Goal: Use online tool/utility: Utilize a website feature to perform a specific function

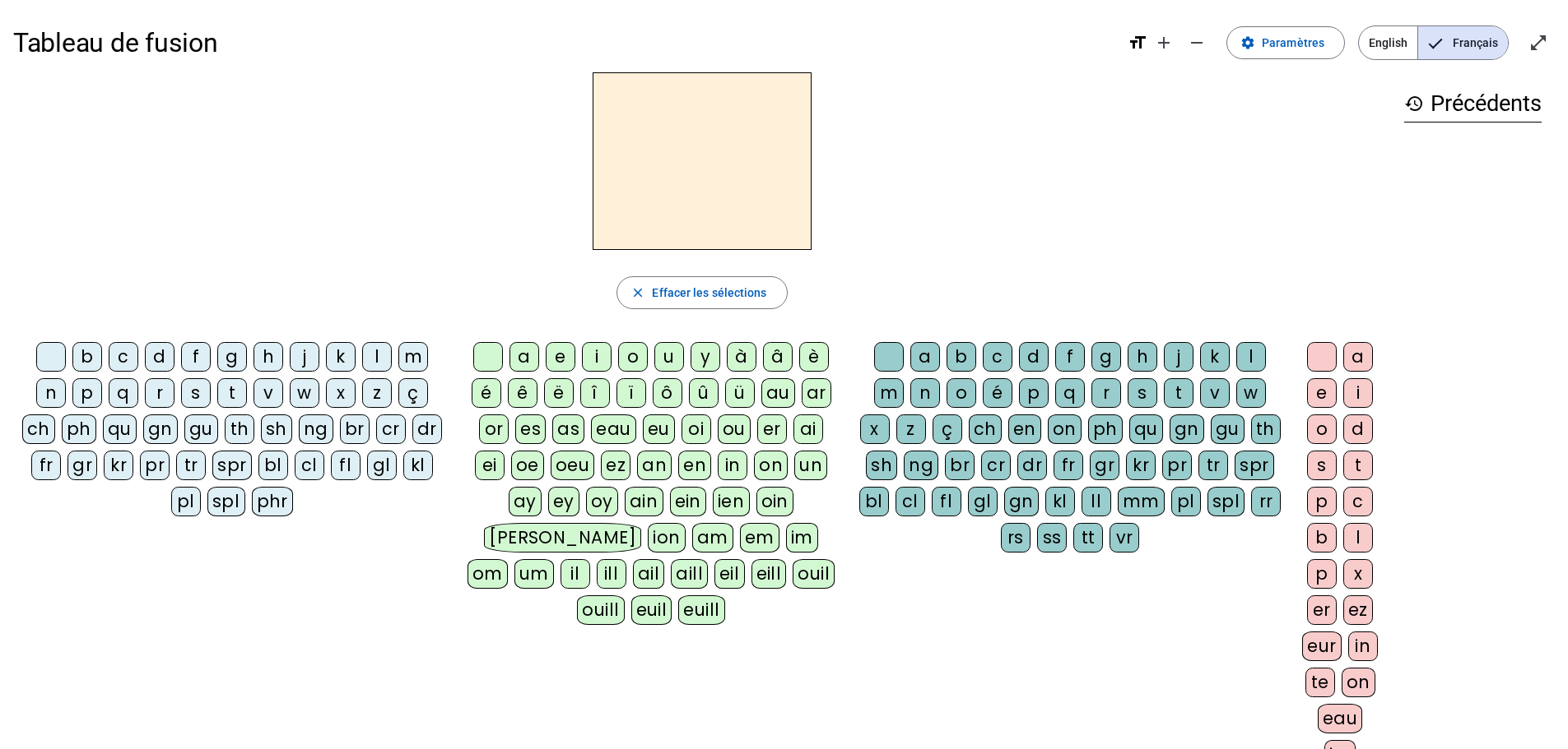
click at [1388, 43] on span "English" at bounding box center [1388, 43] width 58 height 33
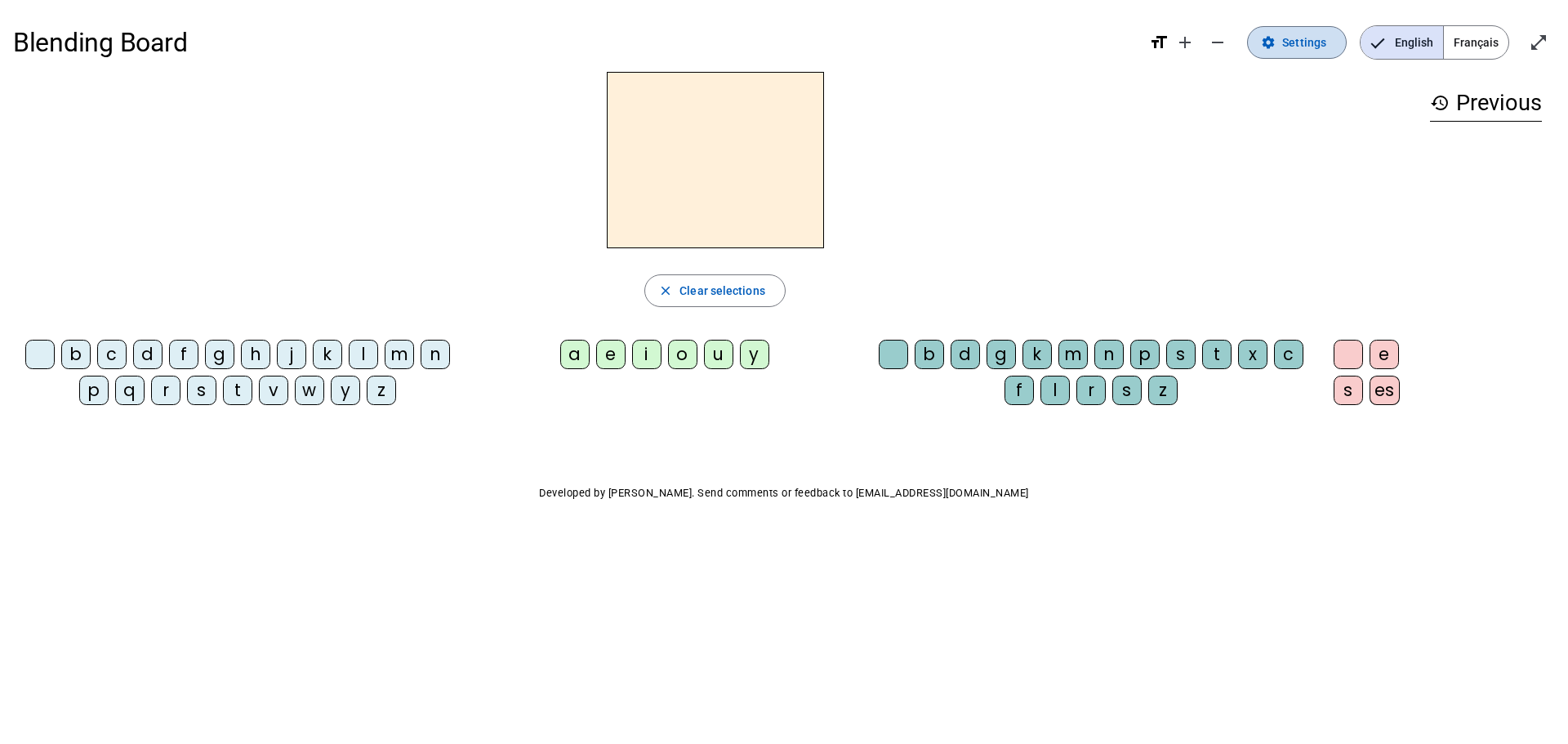
click at [1286, 37] on span "Settings" at bounding box center [1304, 42] width 44 height 20
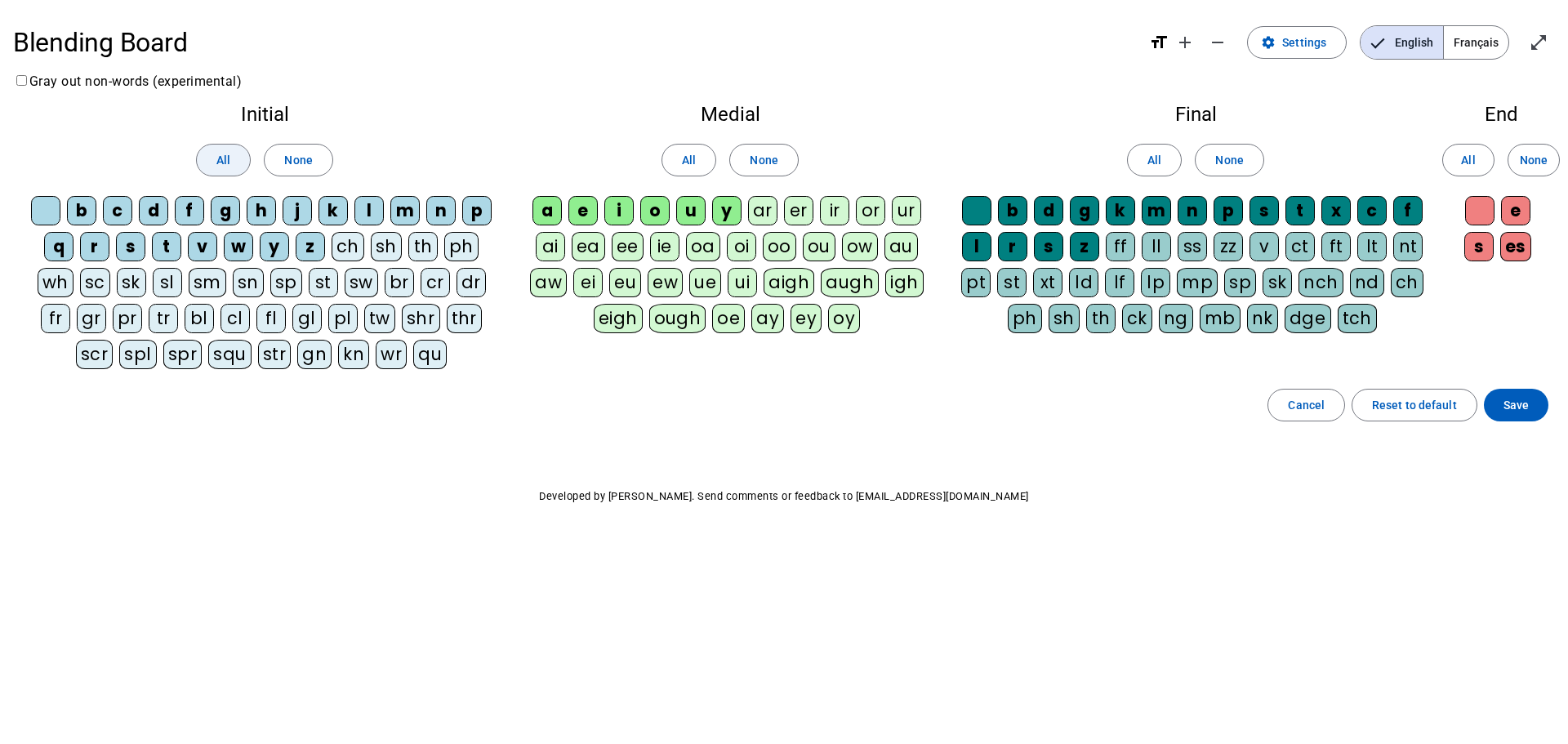
click at [204, 163] on span at bounding box center [223, 159] width 53 height 39
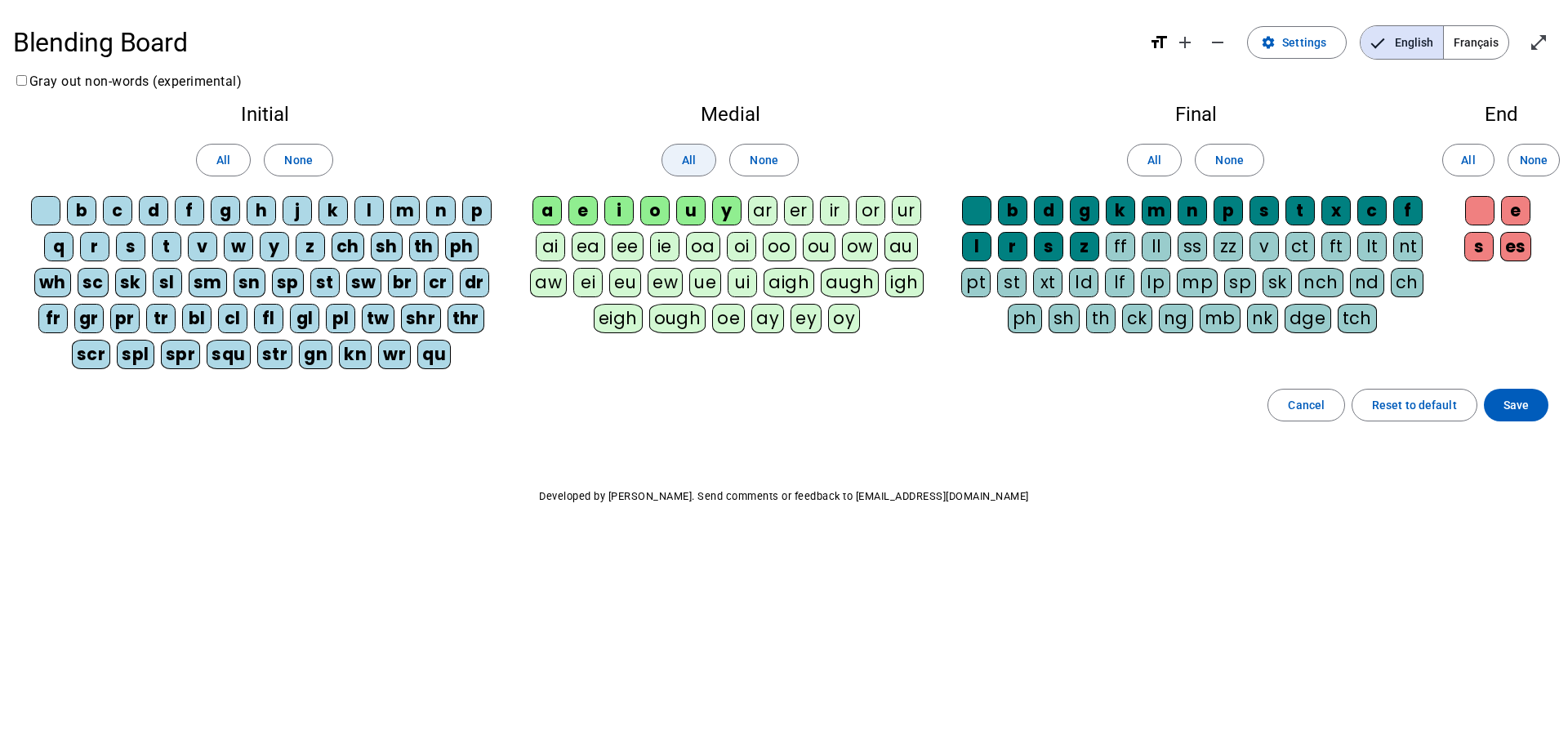
click at [677, 153] on span at bounding box center [689, 159] width 53 height 39
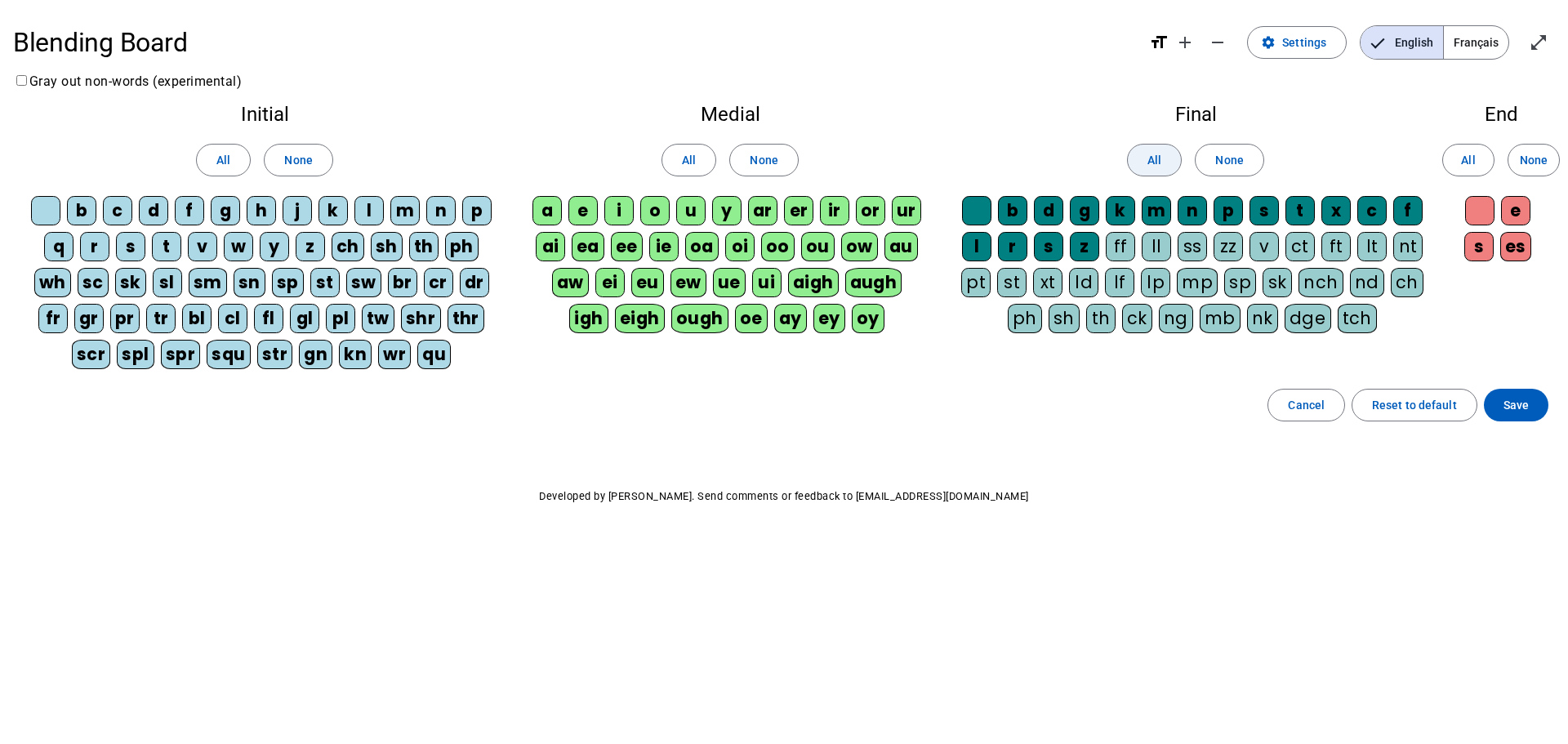
click at [1144, 160] on span at bounding box center [1154, 159] width 53 height 39
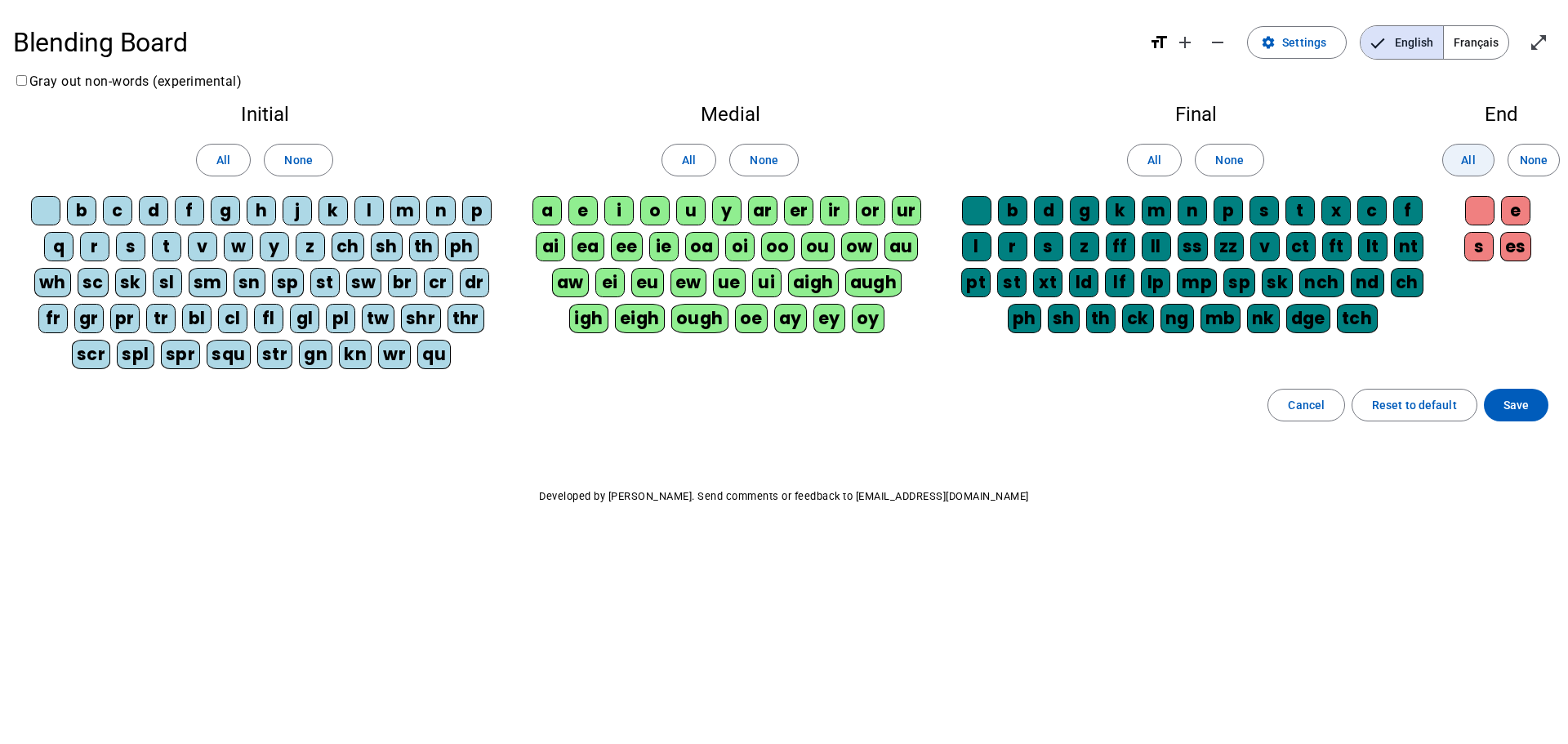
click at [1487, 157] on span at bounding box center [1468, 159] width 51 height 39
click at [1527, 414] on span "Save" at bounding box center [1517, 406] width 26 height 20
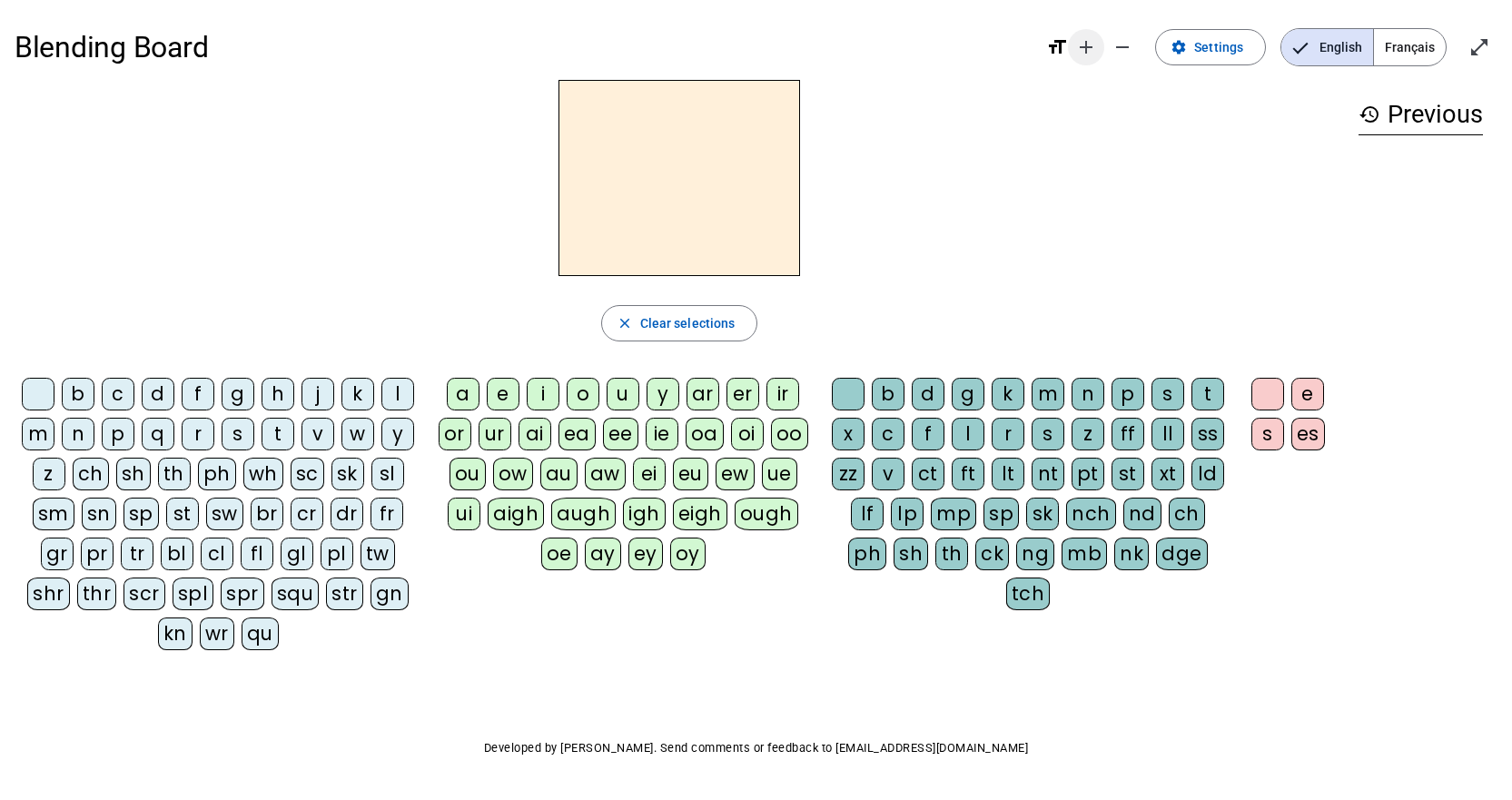
click at [1084, 56] on mat-icon "add" at bounding box center [1086, 47] width 22 height 22
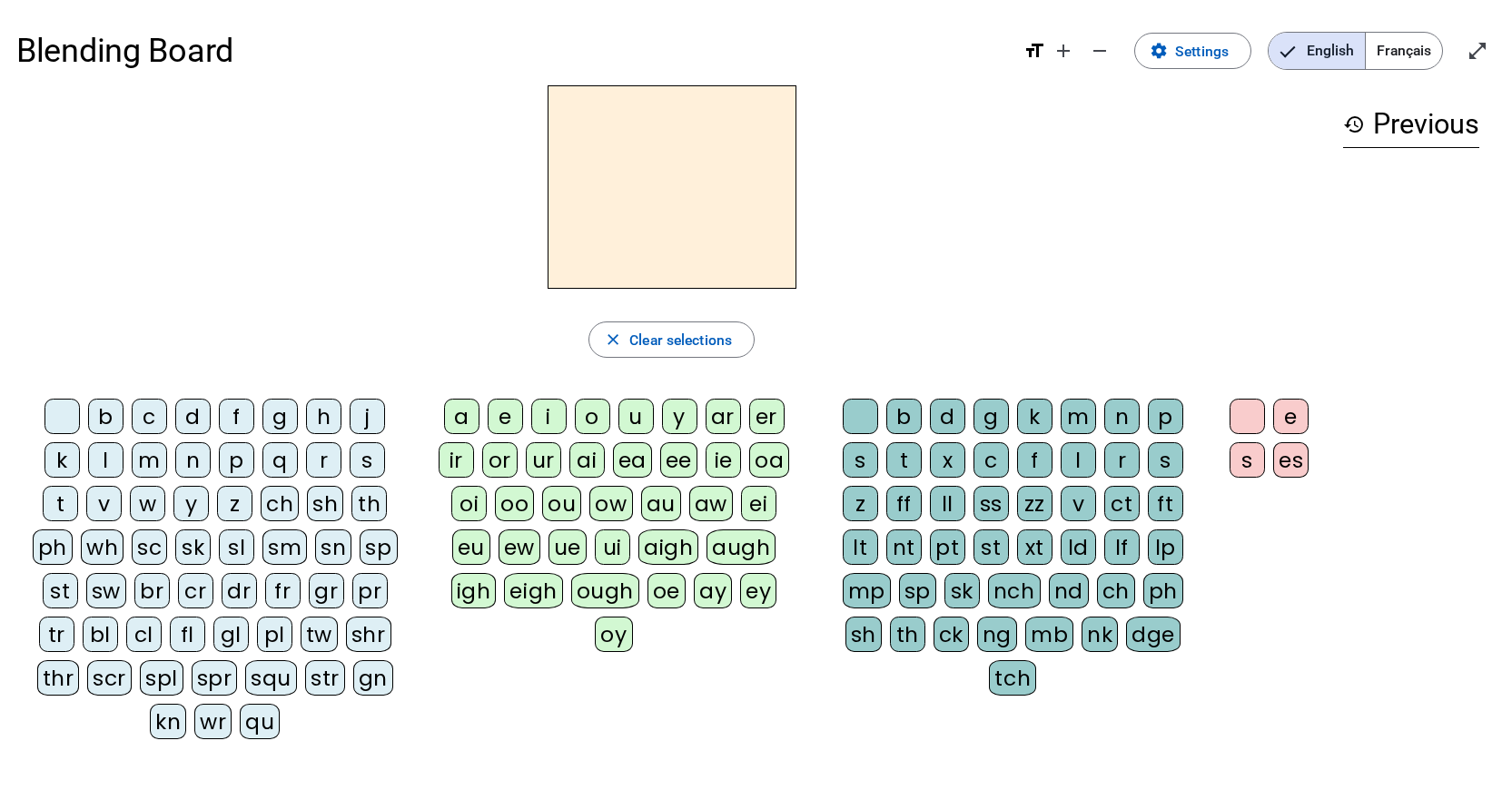
click at [368, 454] on div "s" at bounding box center [367, 460] width 35 height 35
click at [642, 338] on span "Clear selections" at bounding box center [680, 340] width 102 height 25
click at [387, 545] on div "sp" at bounding box center [378, 547] width 37 height 35
click at [542, 418] on div "i" at bounding box center [549, 416] width 35 height 35
click at [903, 456] on div "t" at bounding box center [904, 460] width 35 height 35
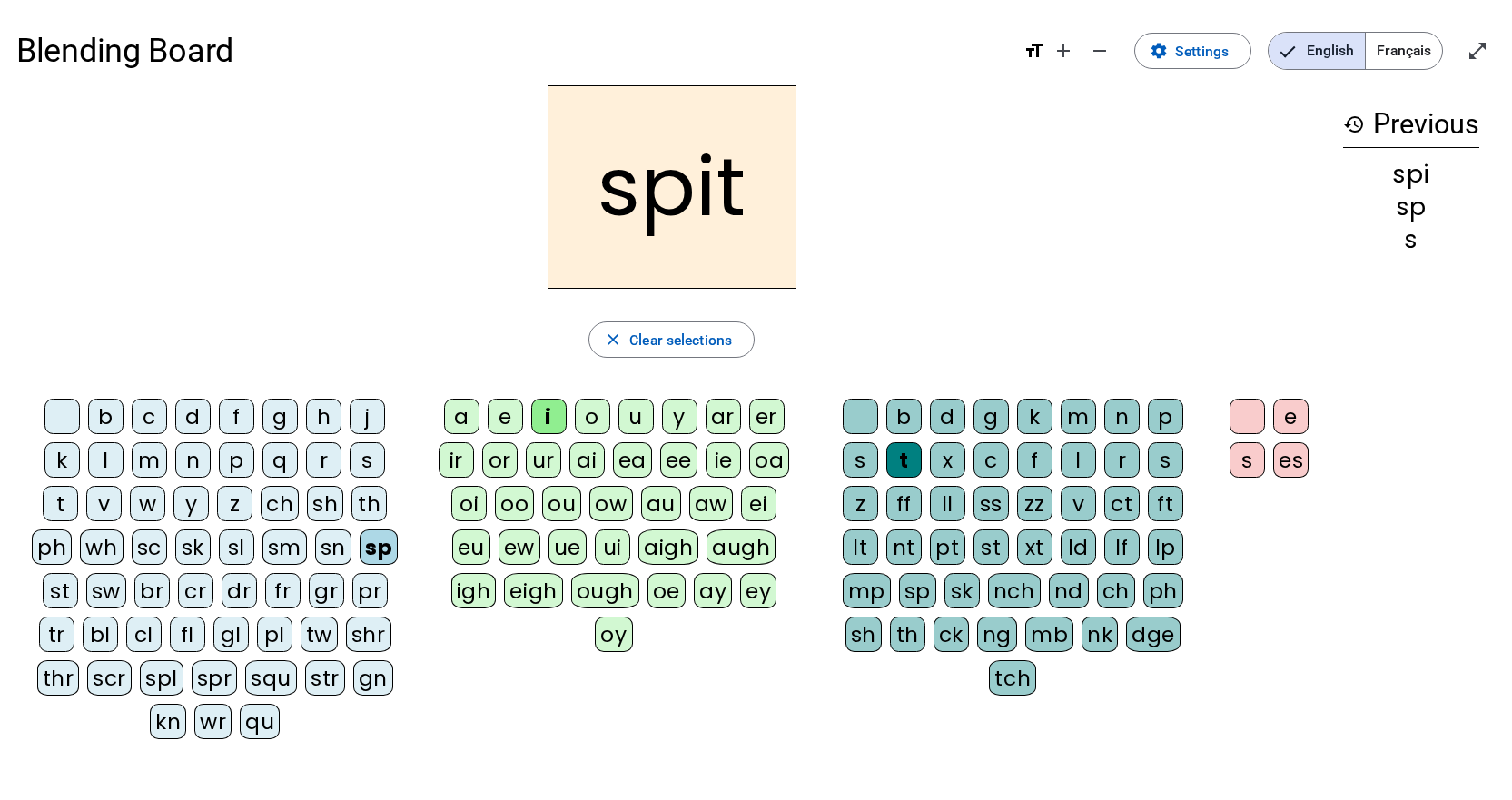
click at [234, 550] on div "sl" at bounding box center [236, 547] width 35 height 35
click at [947, 411] on div "d" at bounding box center [948, 416] width 35 height 35
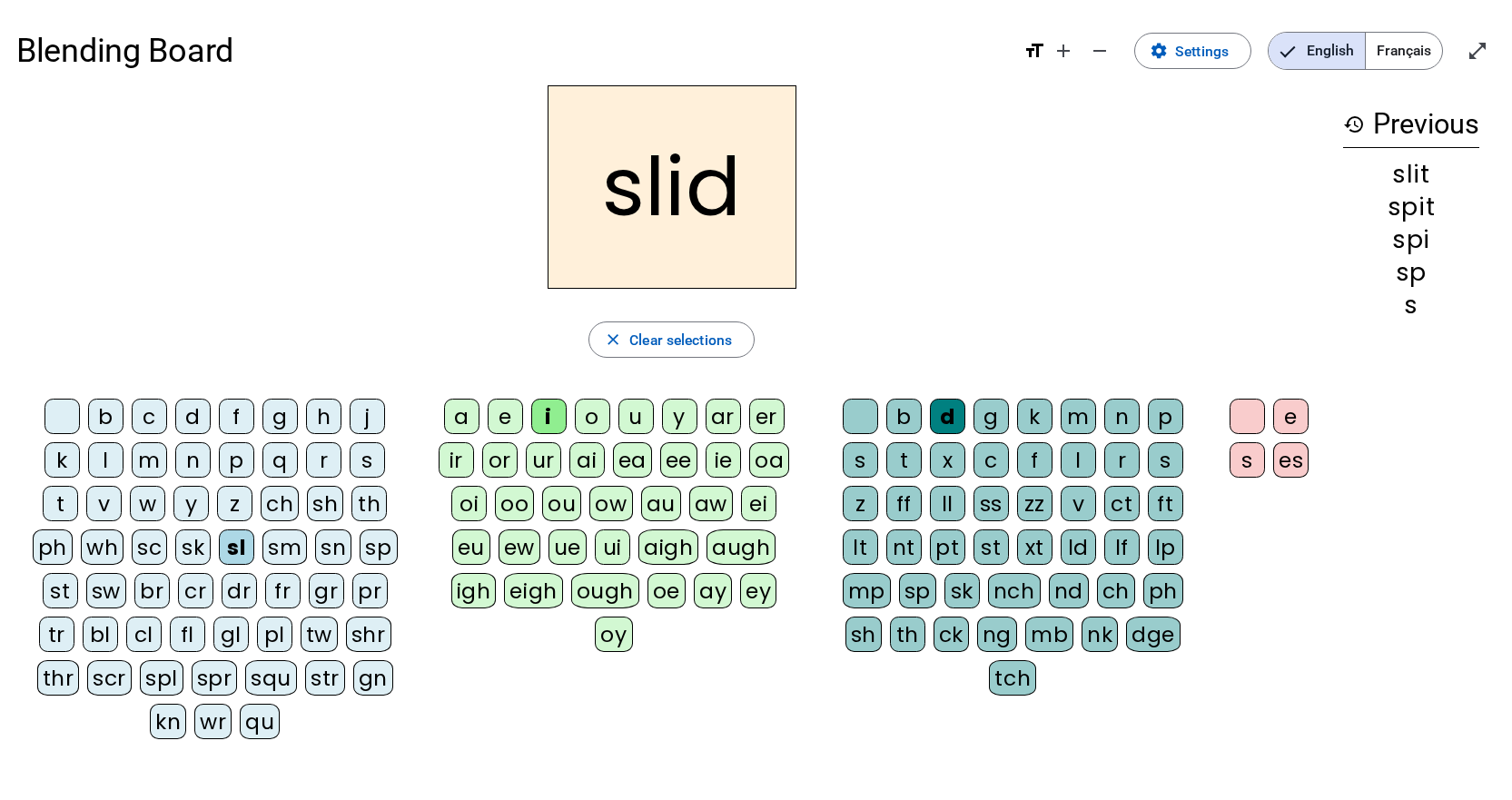
click at [1165, 411] on div "p" at bounding box center [1165, 416] width 35 height 35
click at [101, 458] on div "l" at bounding box center [106, 460] width 35 height 35
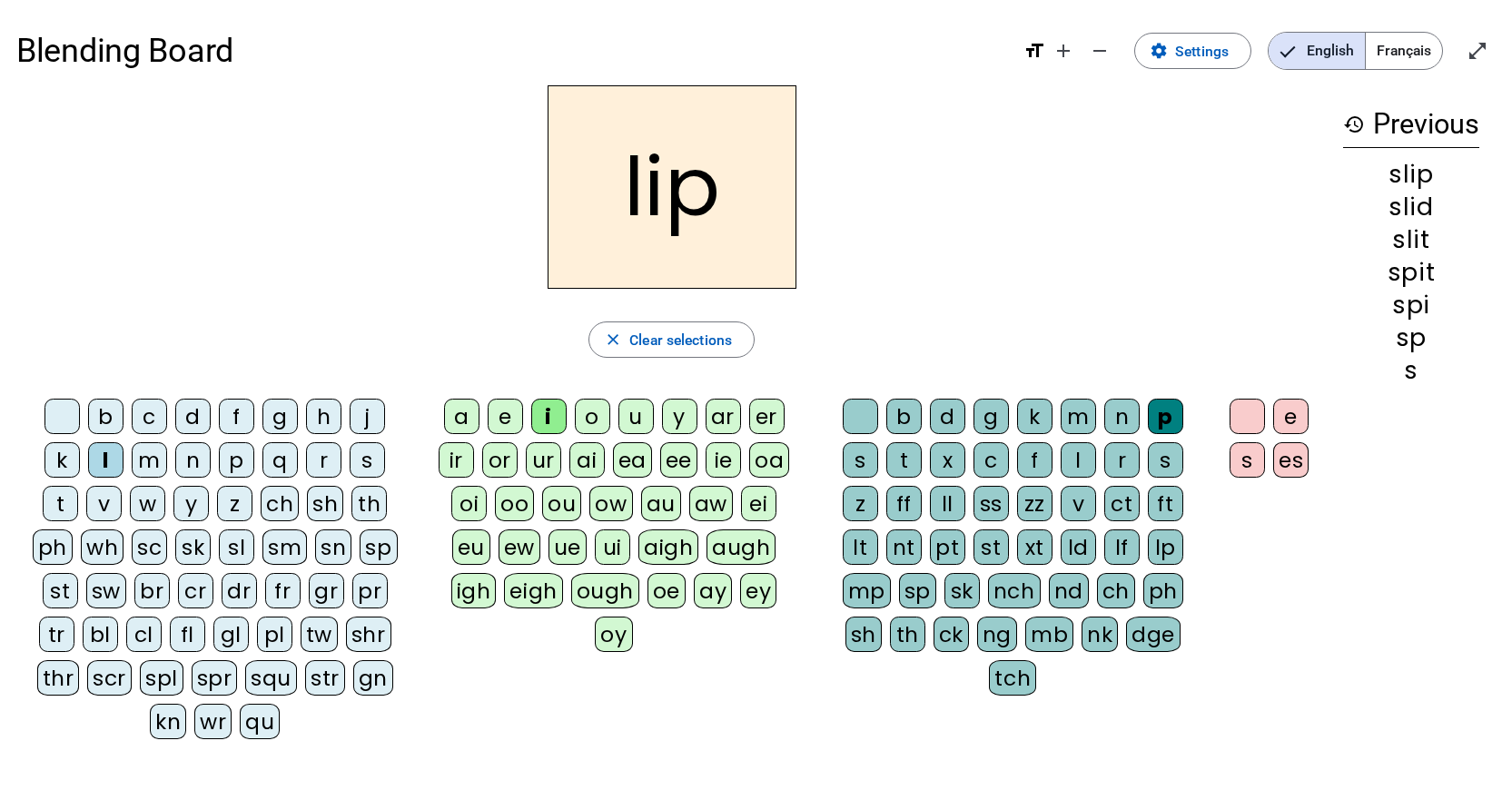
click at [462, 411] on div "a" at bounding box center [462, 416] width 35 height 35
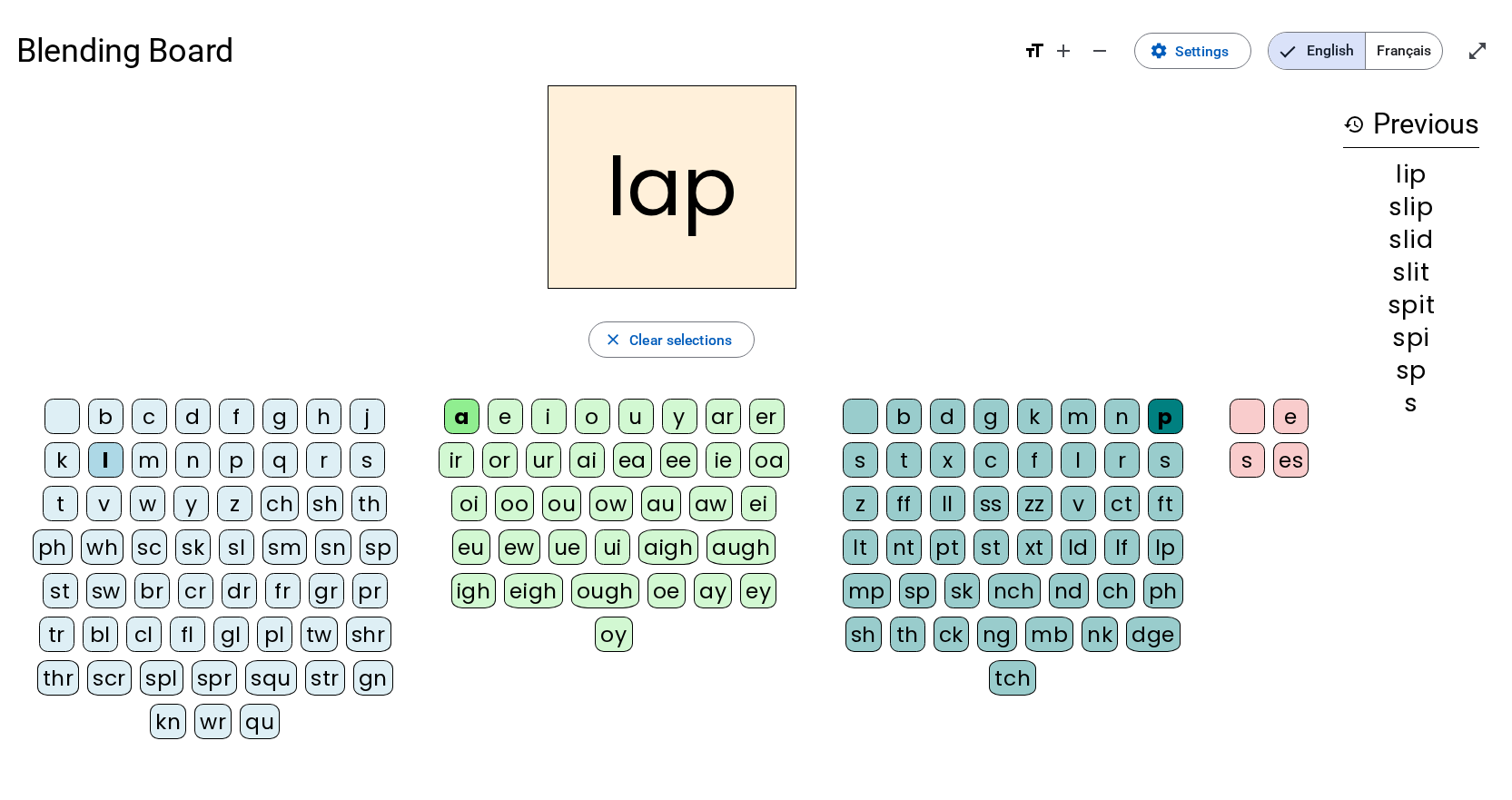
click at [148, 639] on div "cl" at bounding box center [144, 634] width 35 height 35
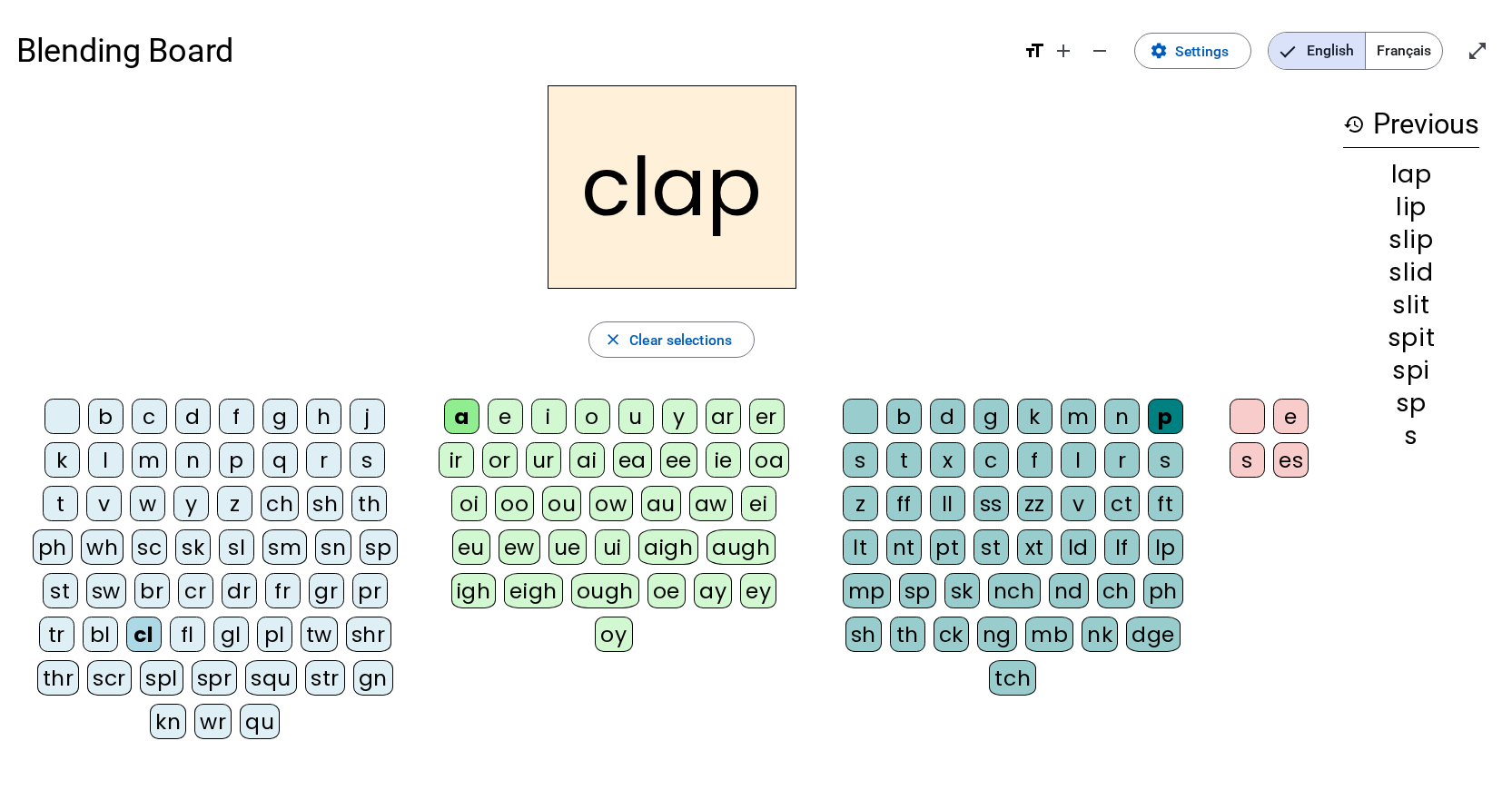
click at [182, 638] on div "fl" at bounding box center [187, 634] width 35 height 35
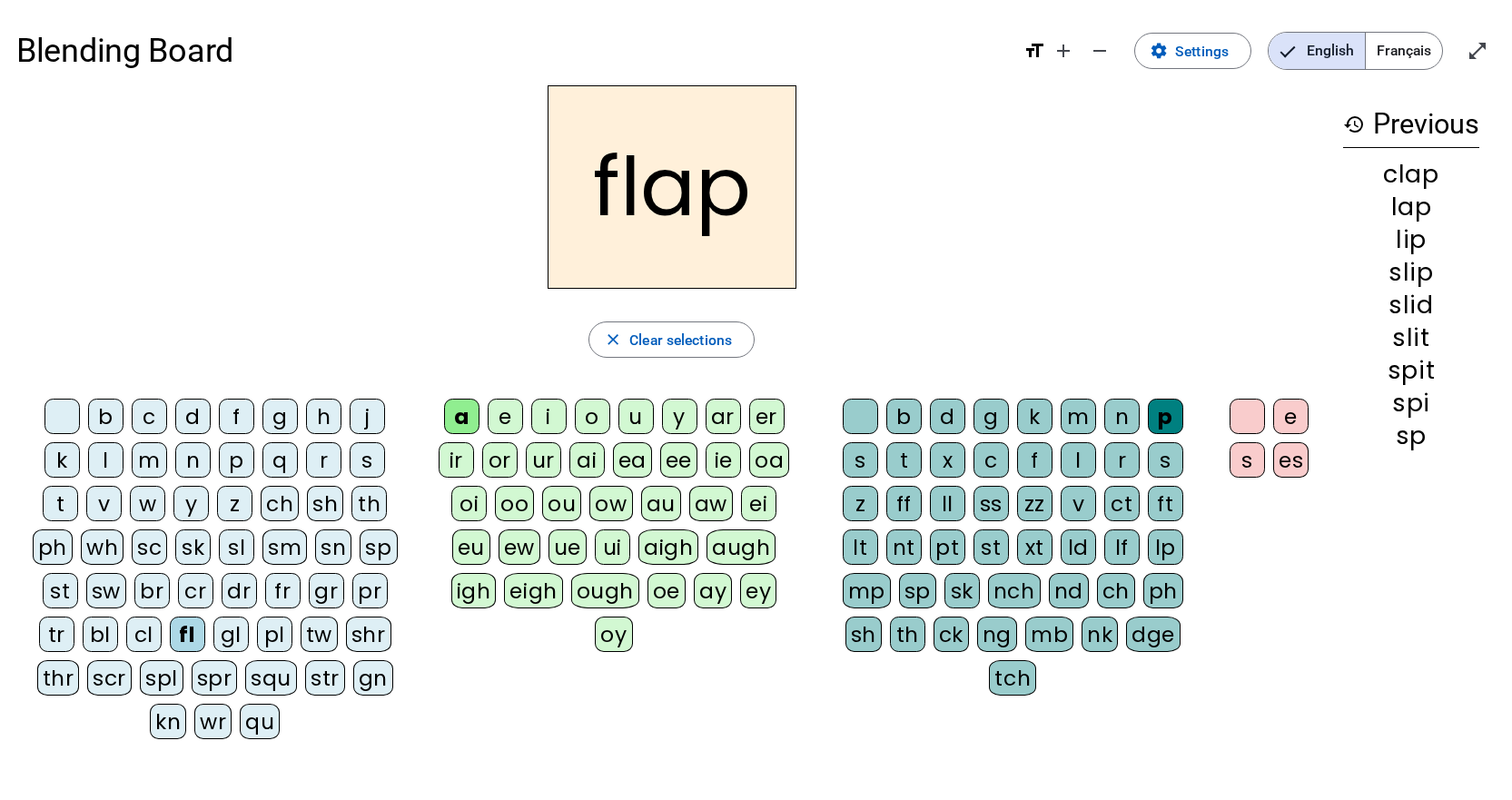
click at [978, 411] on div "g" at bounding box center [991, 416] width 35 height 35
click at [104, 448] on div "l" at bounding box center [106, 460] width 35 height 35
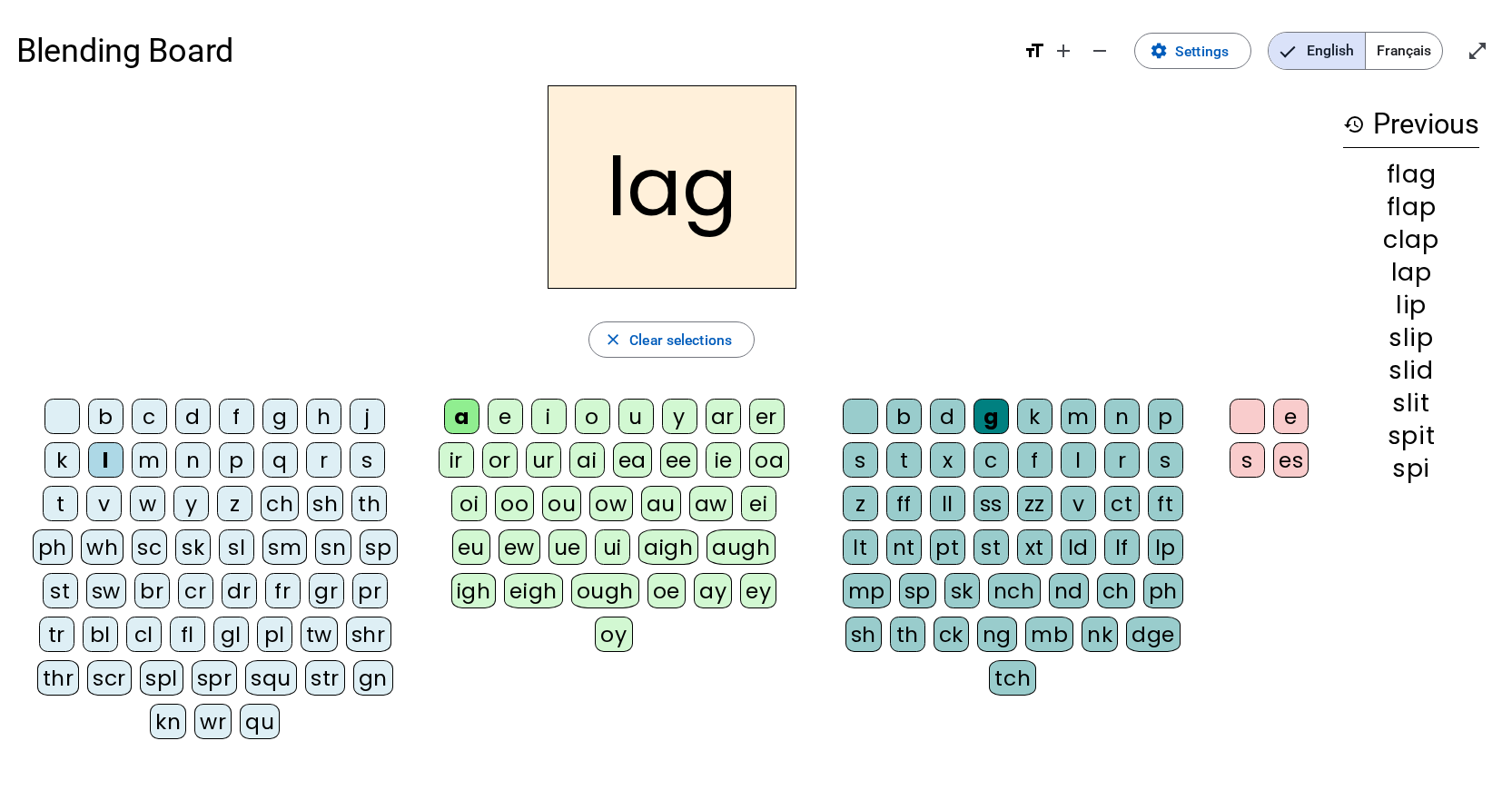
click at [325, 454] on div "r" at bounding box center [324, 460] width 35 height 35
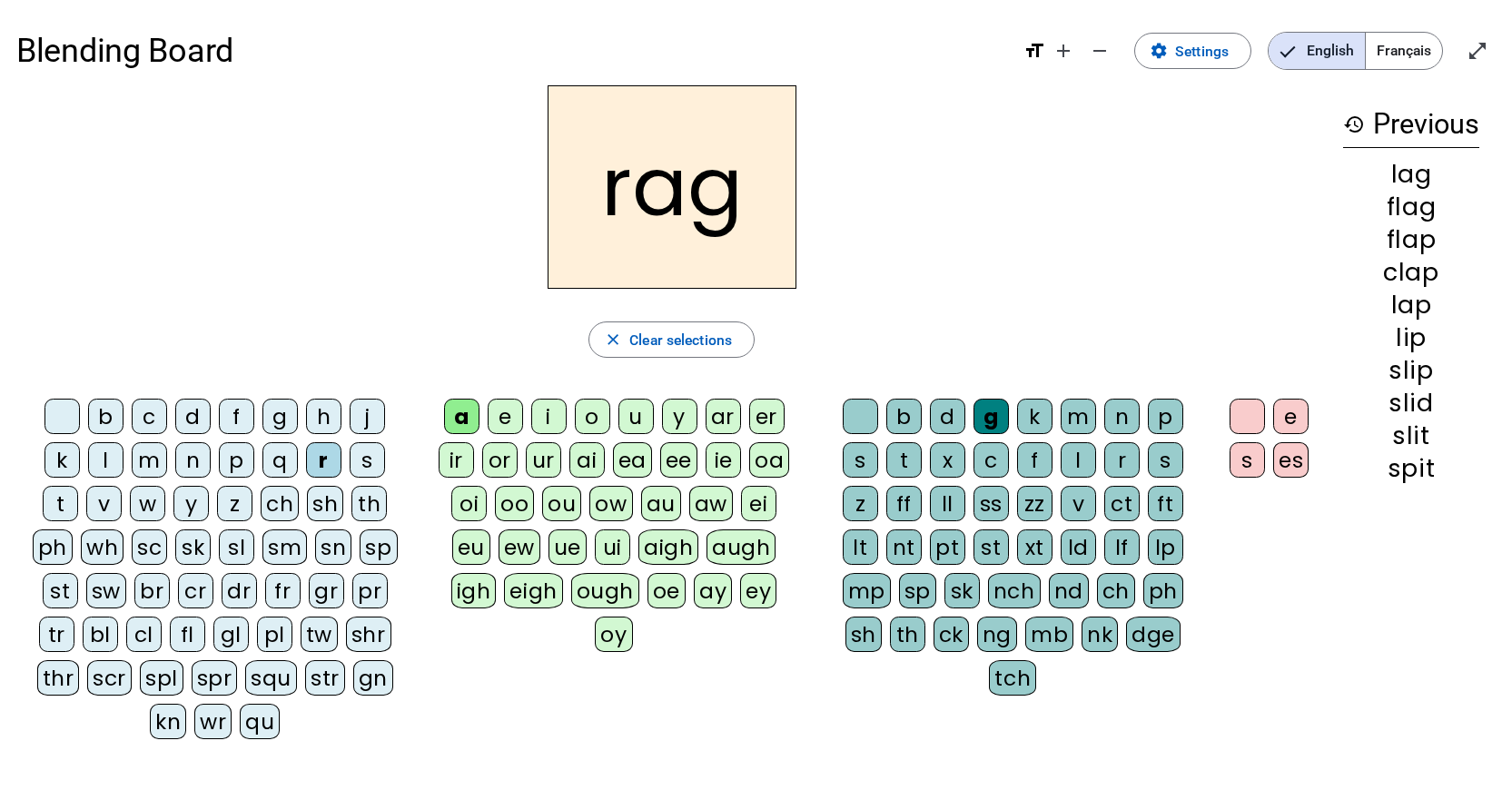
click at [1248, 462] on div "s" at bounding box center [1247, 460] width 35 height 35
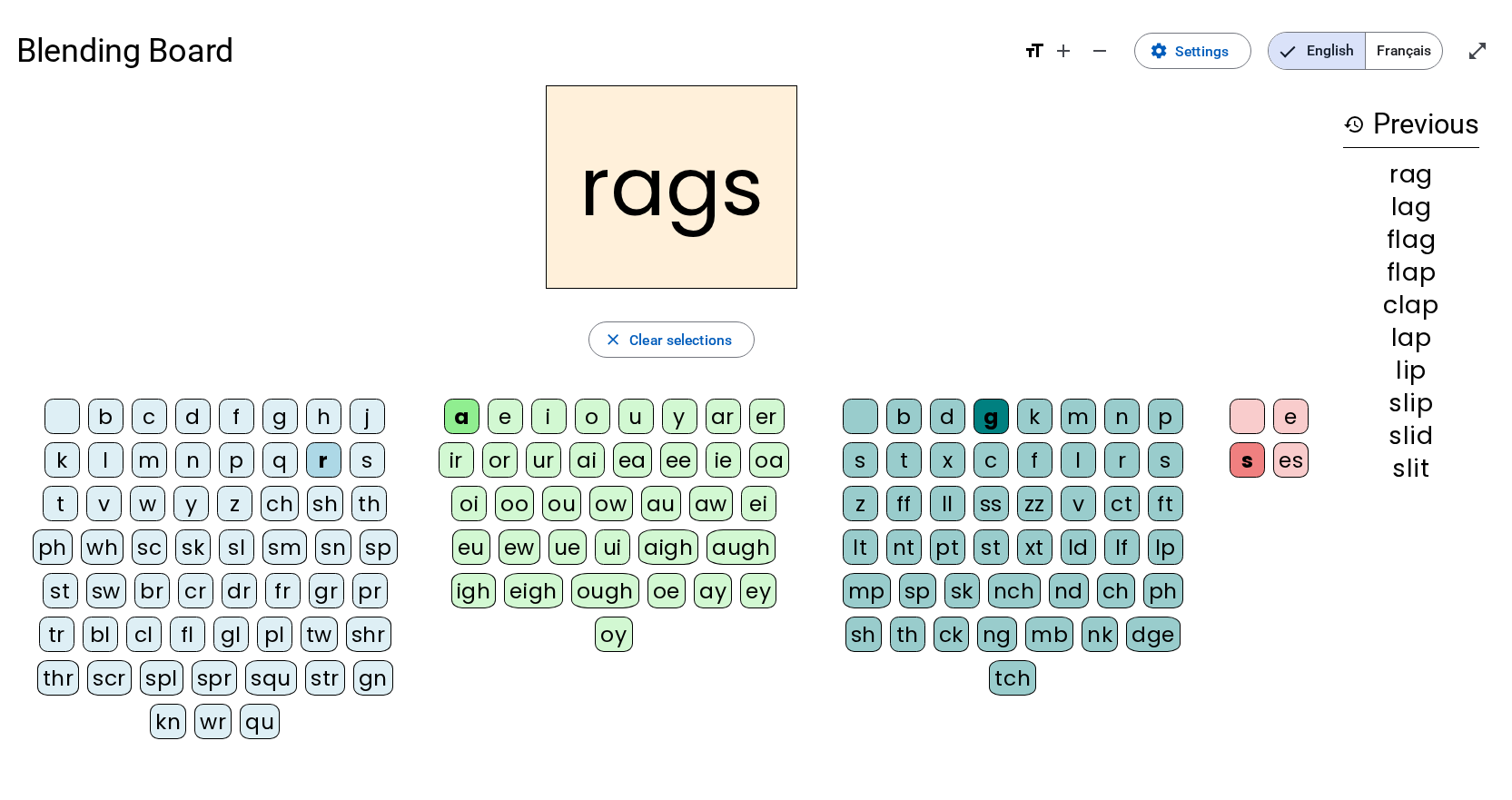
click at [901, 462] on div "t" at bounding box center [904, 460] width 35 height 35
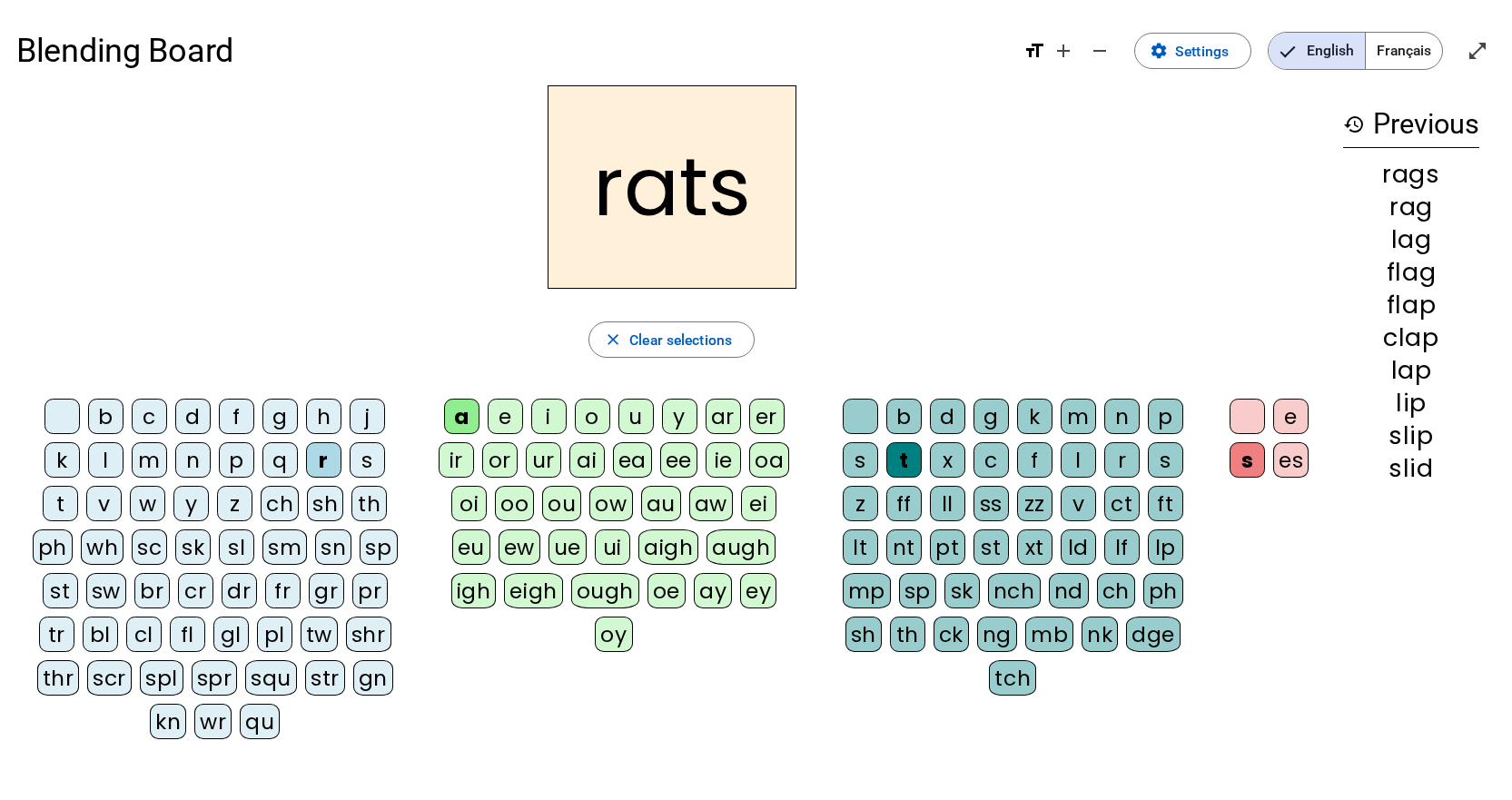
click at [598, 409] on div "o" at bounding box center [593, 416] width 35 height 35
click at [241, 459] on div "p" at bounding box center [236, 460] width 35 height 35
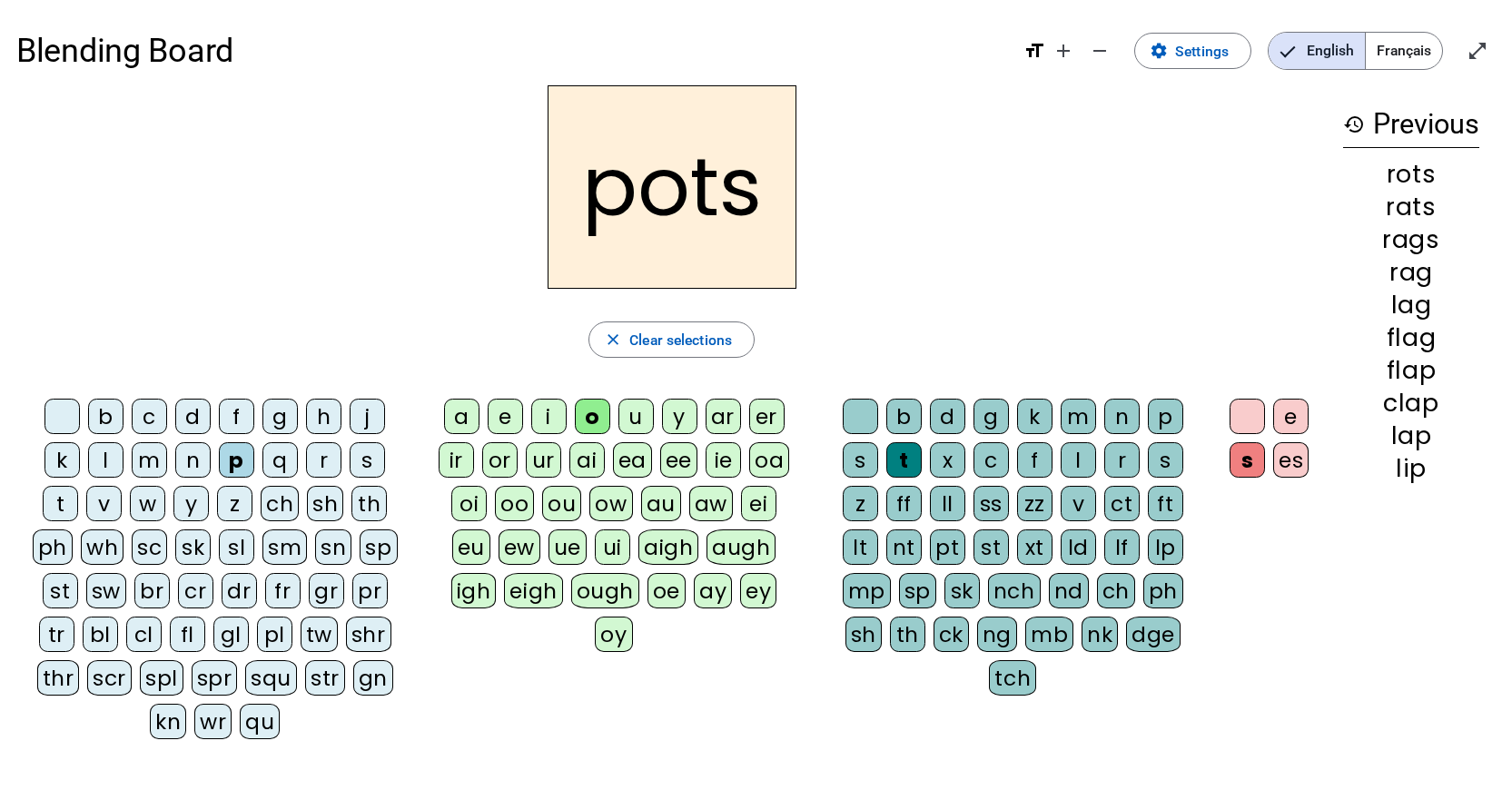
click at [267, 627] on div "pl" at bounding box center [275, 634] width 35 height 35
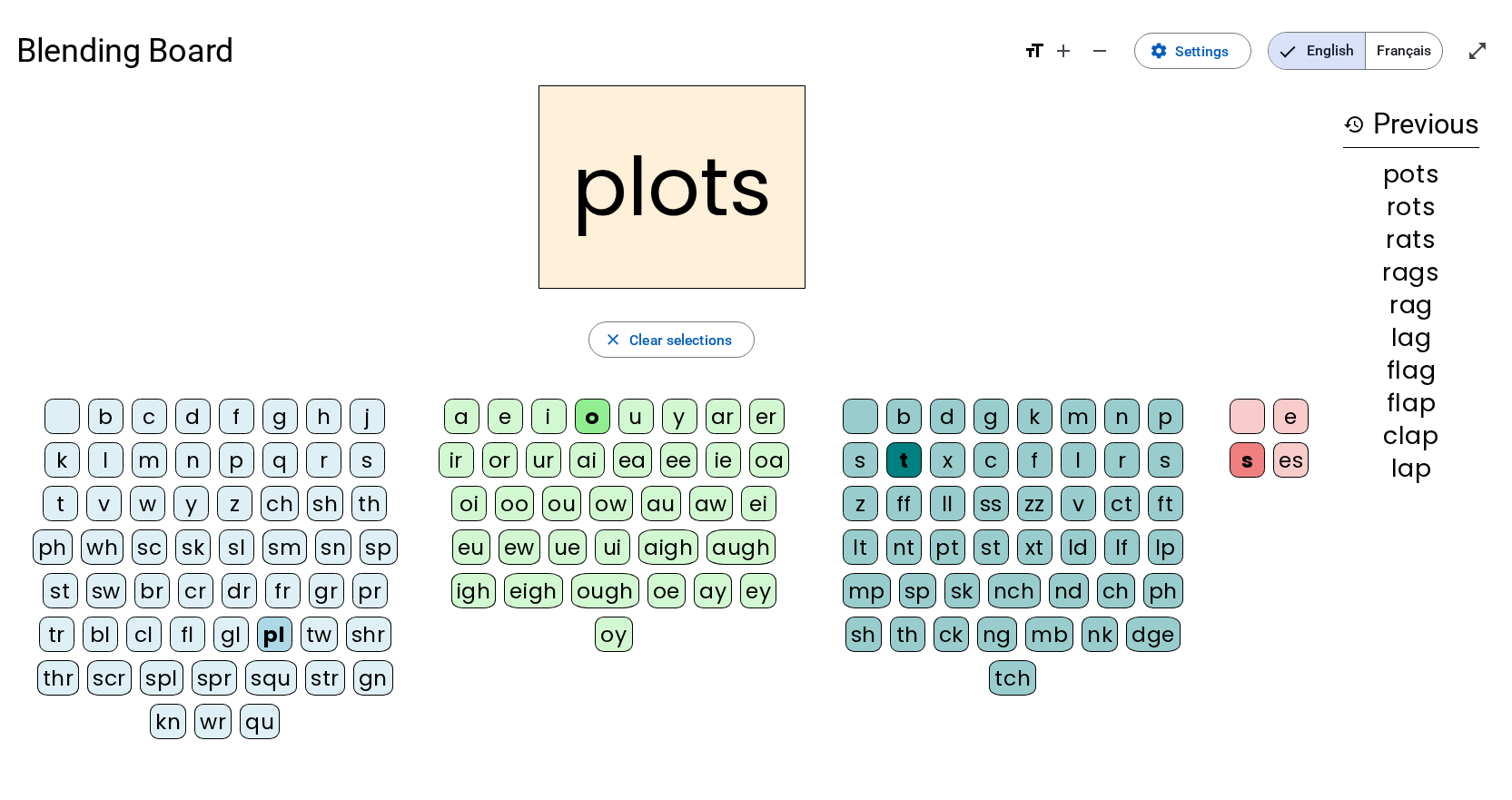
click at [247, 558] on div "sl" at bounding box center [236, 547] width 35 height 35
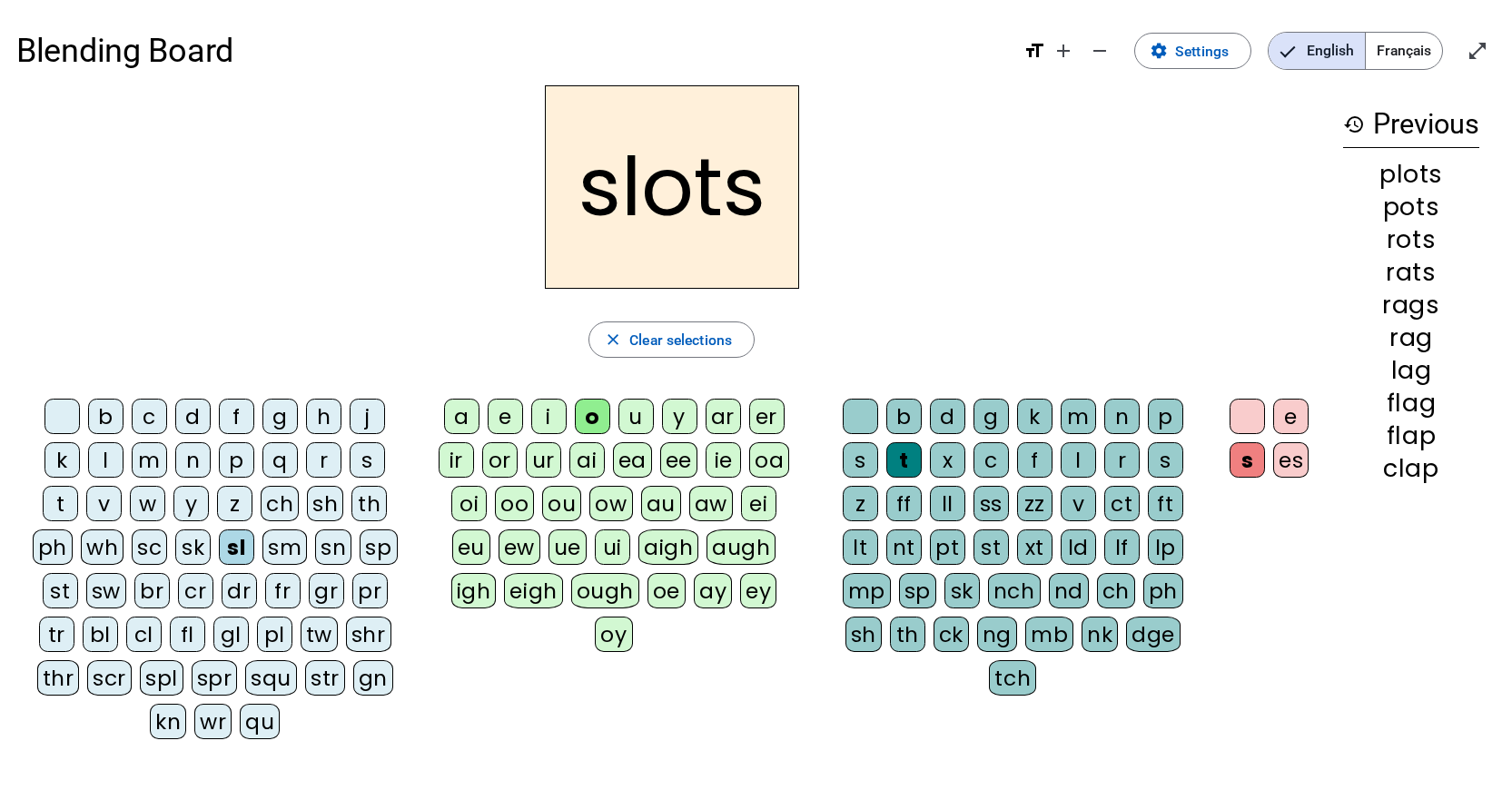
click at [380, 548] on div "sp" at bounding box center [378, 547] width 37 height 35
